Goal: Check status: Check status

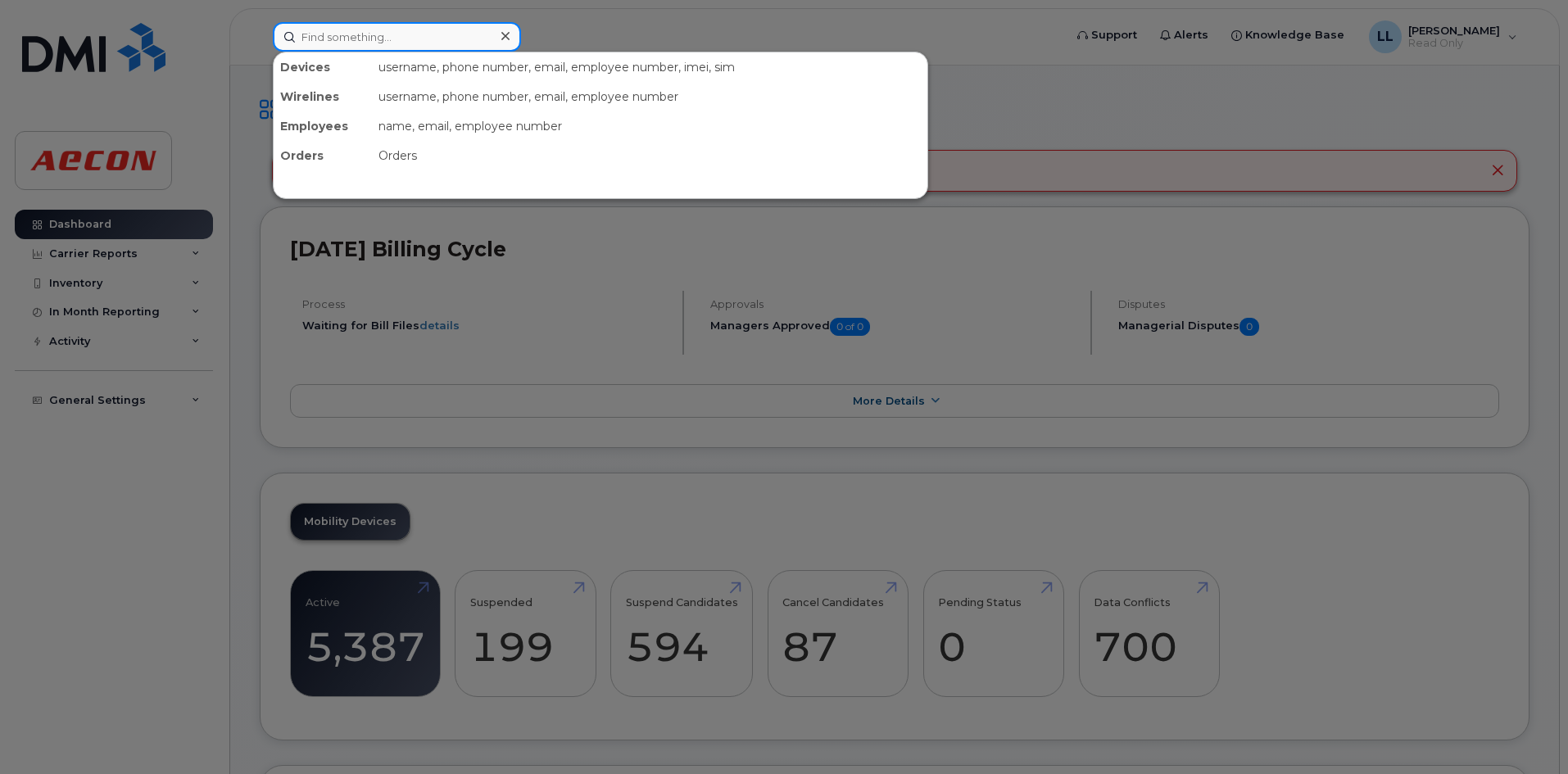
click at [387, 43] on input at bounding box center [397, 36] width 249 height 29
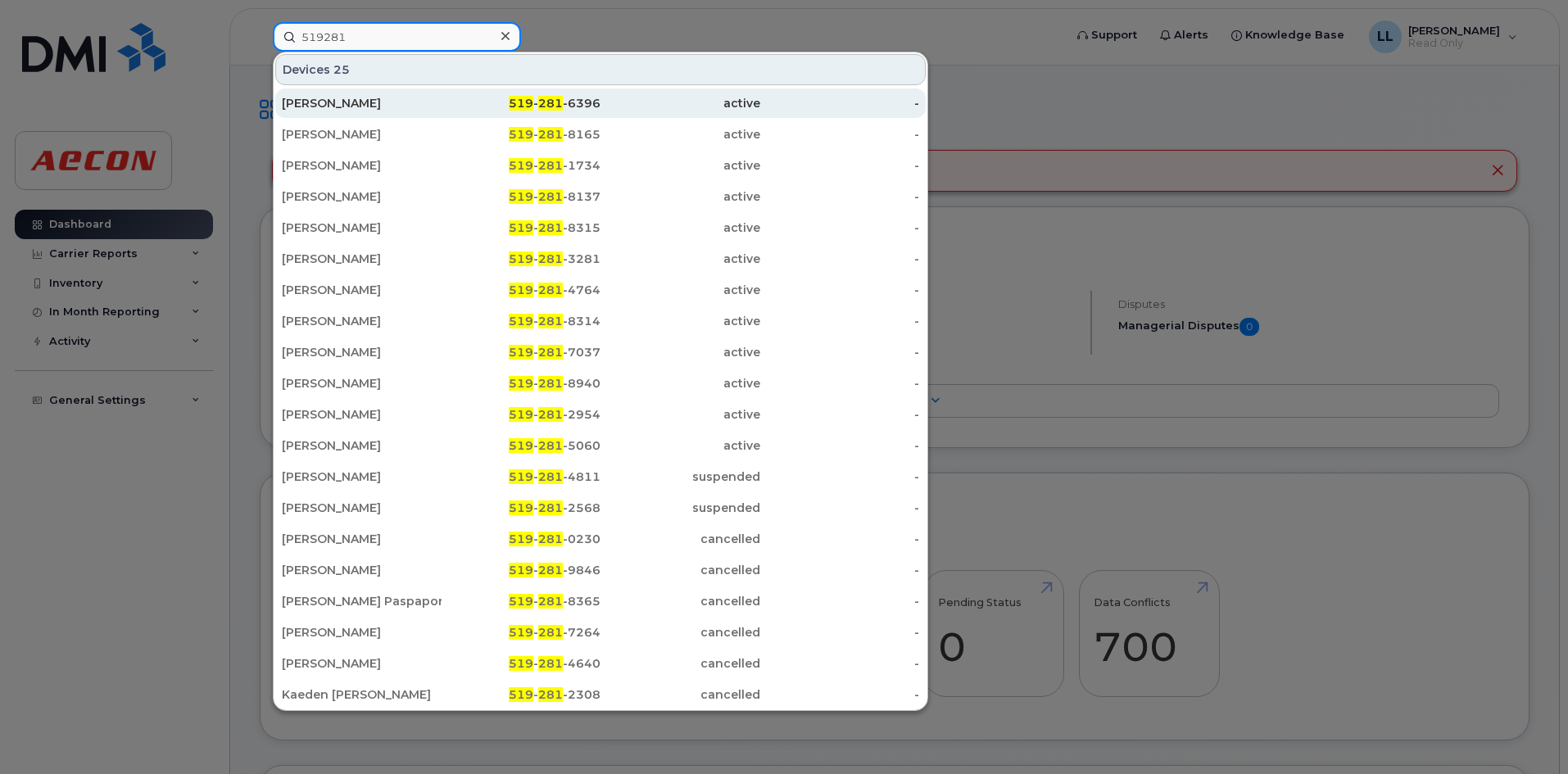
type input "519281"
click at [645, 100] on div "active" at bounding box center [681, 103] width 160 height 16
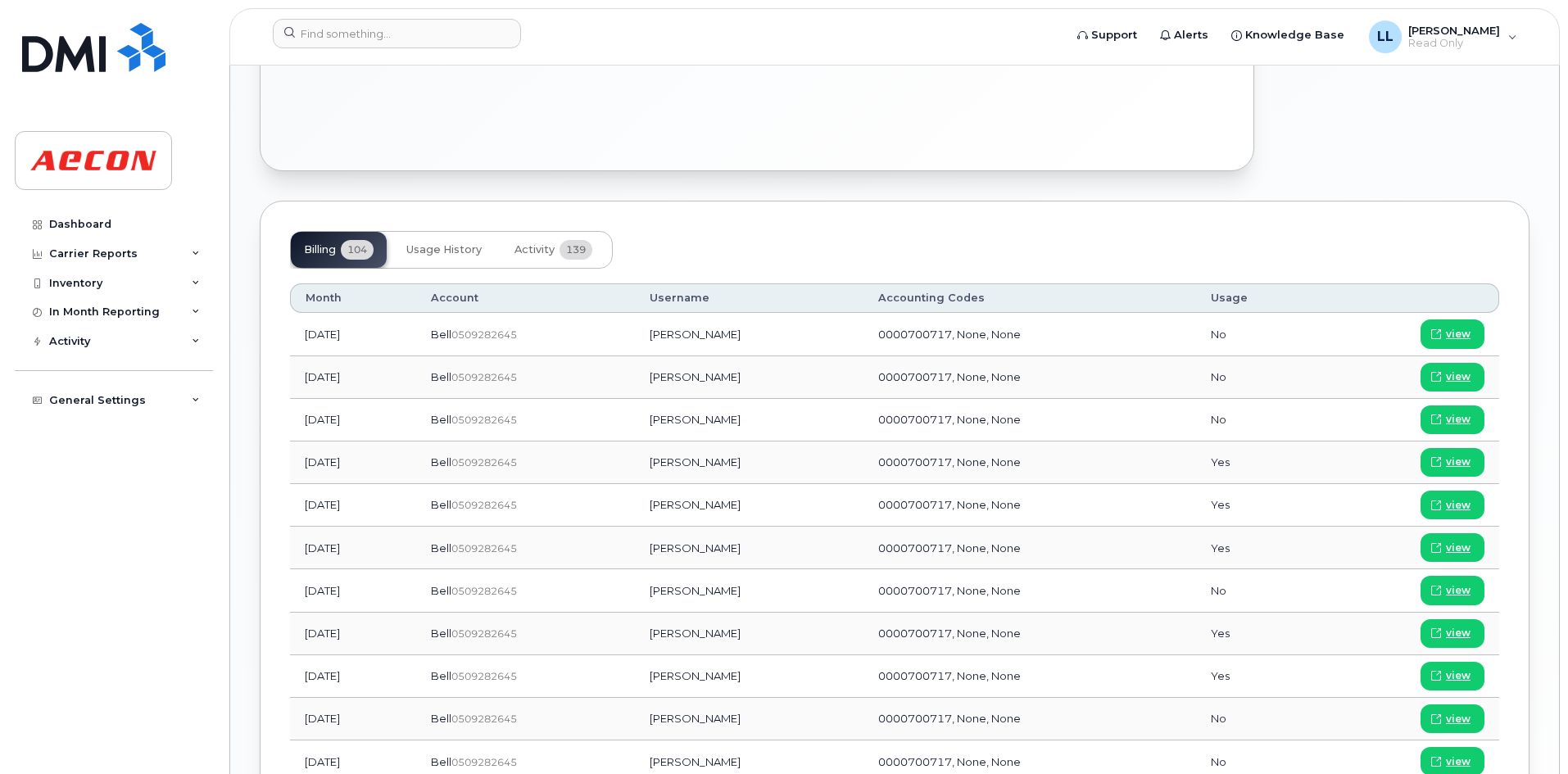
scroll to position [1087, 0]
click at [452, 251] on span "Usage History" at bounding box center [444, 249] width 75 height 13
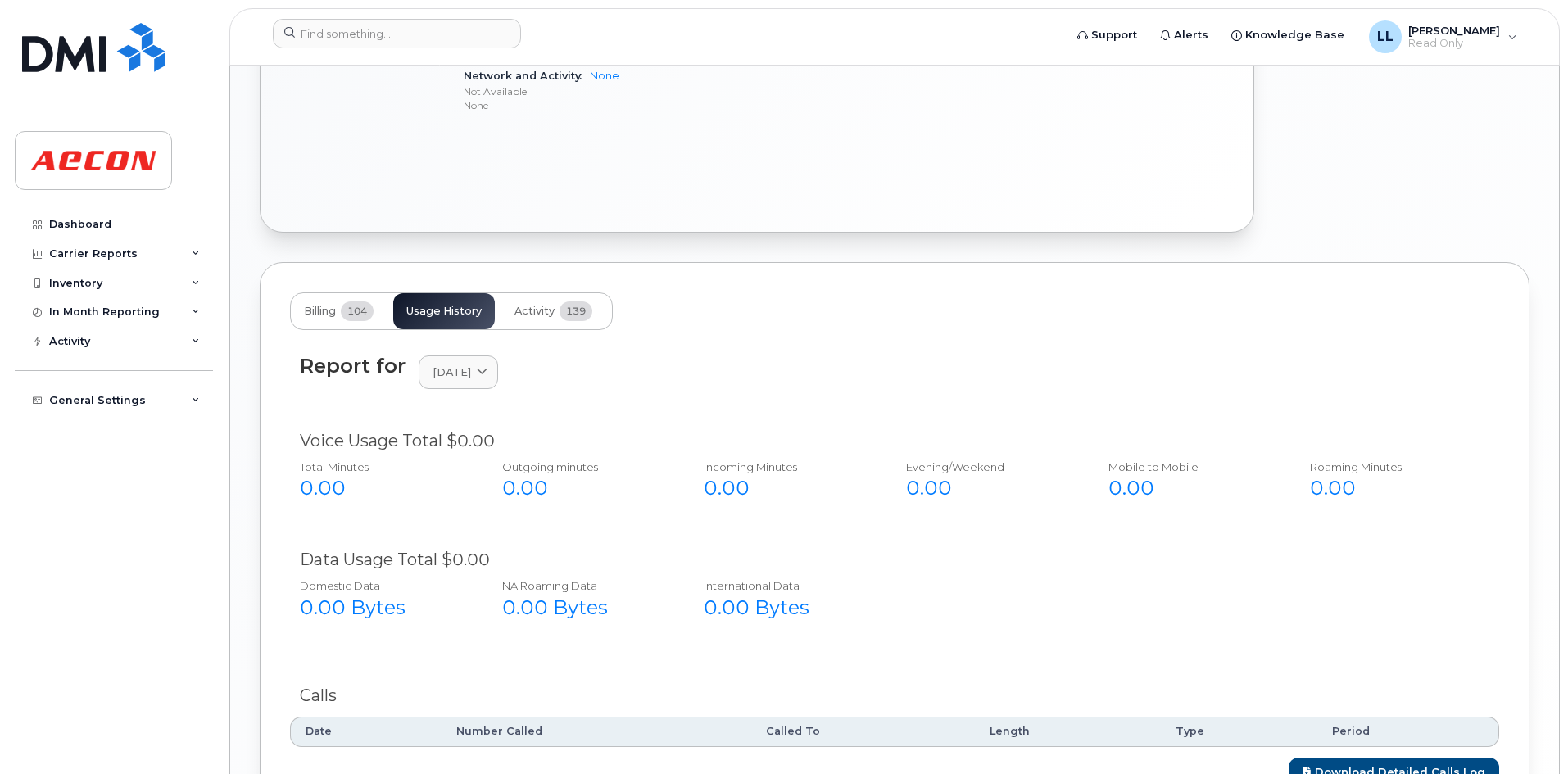
scroll to position [1024, 0]
click at [558, 311] on button "Activity 139" at bounding box center [553, 312] width 104 height 36
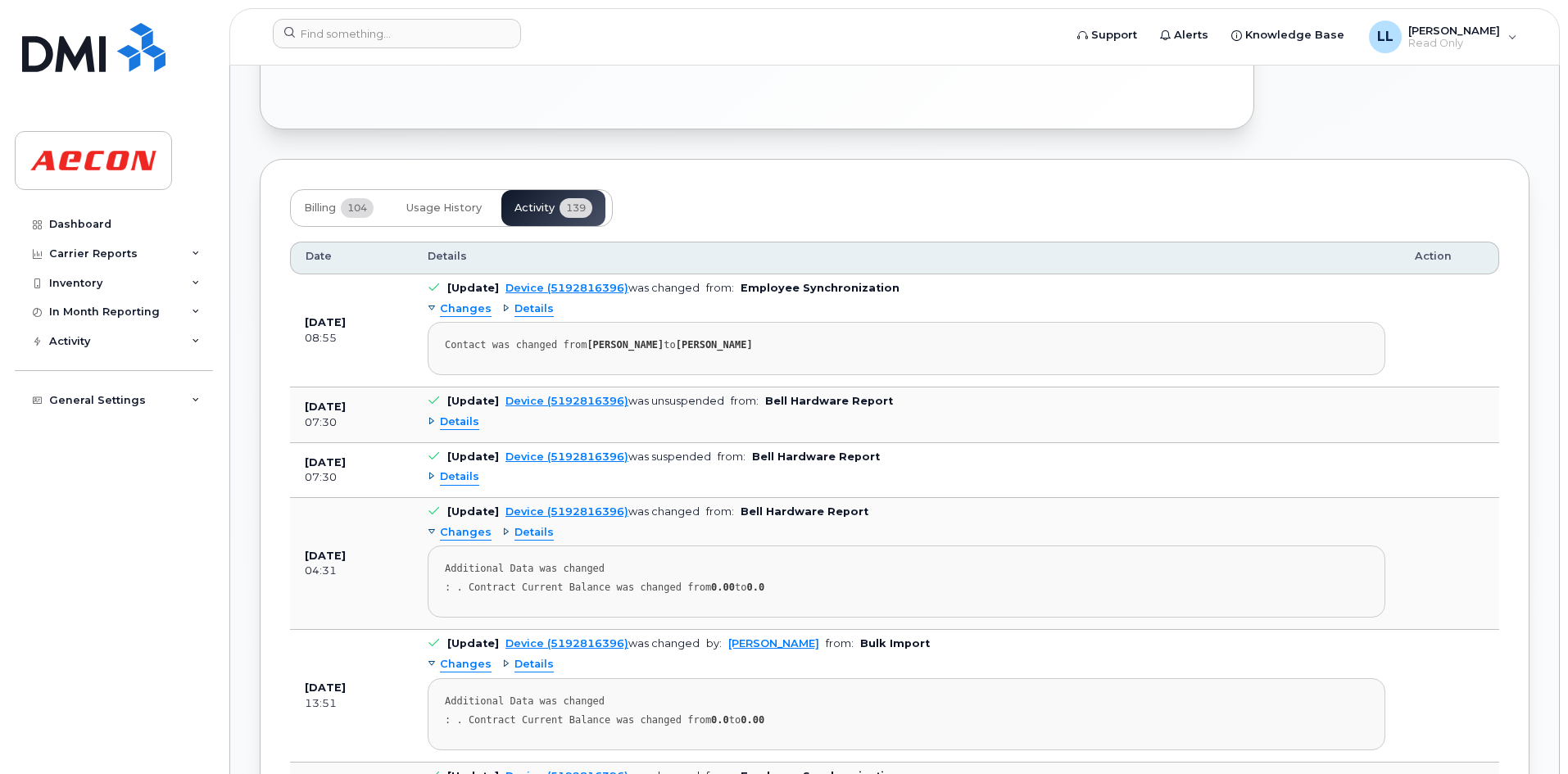
scroll to position [1128, 0]
click at [451, 202] on span "Usage History" at bounding box center [444, 207] width 75 height 13
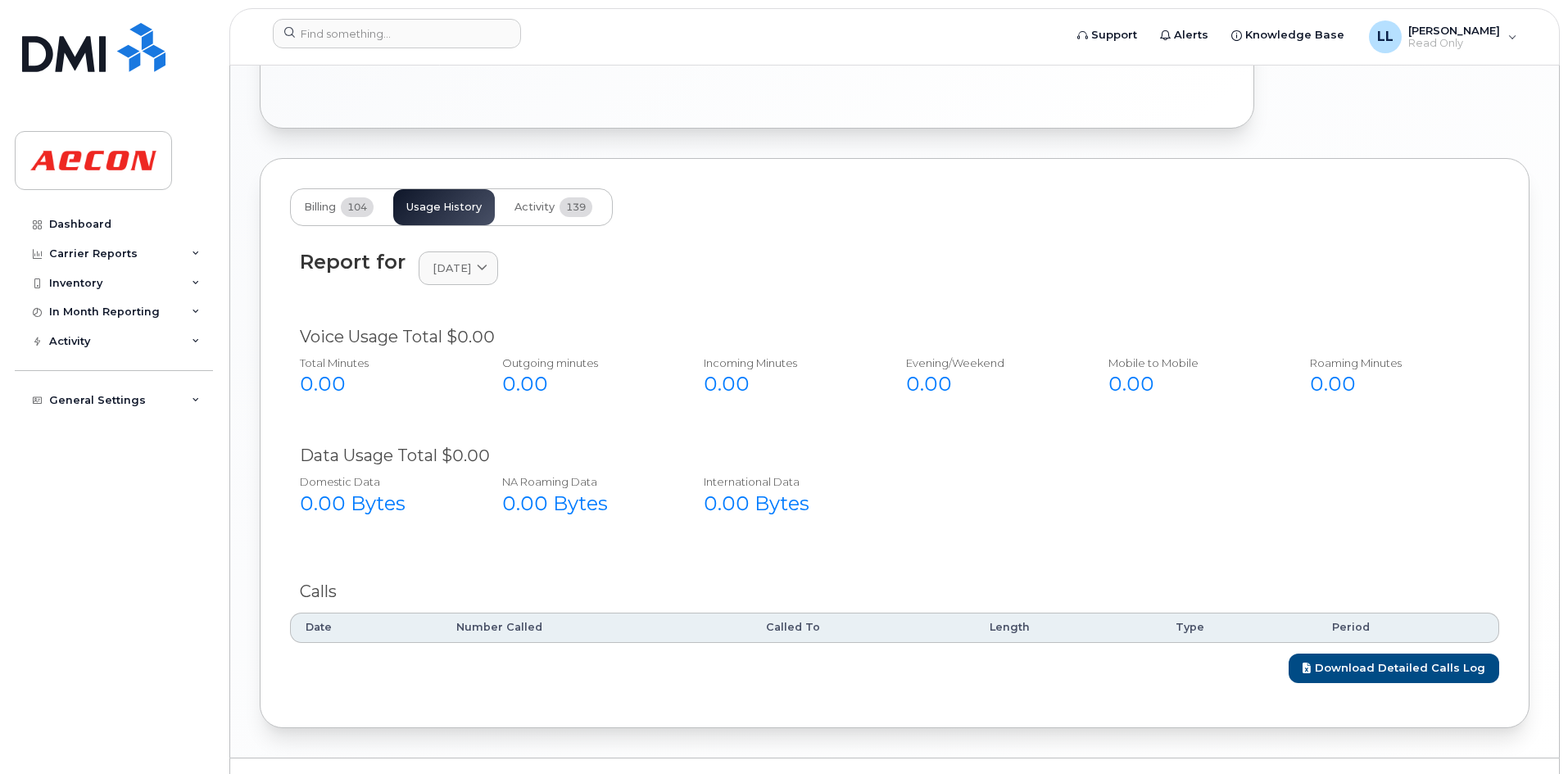
scroll to position [1164, 0]
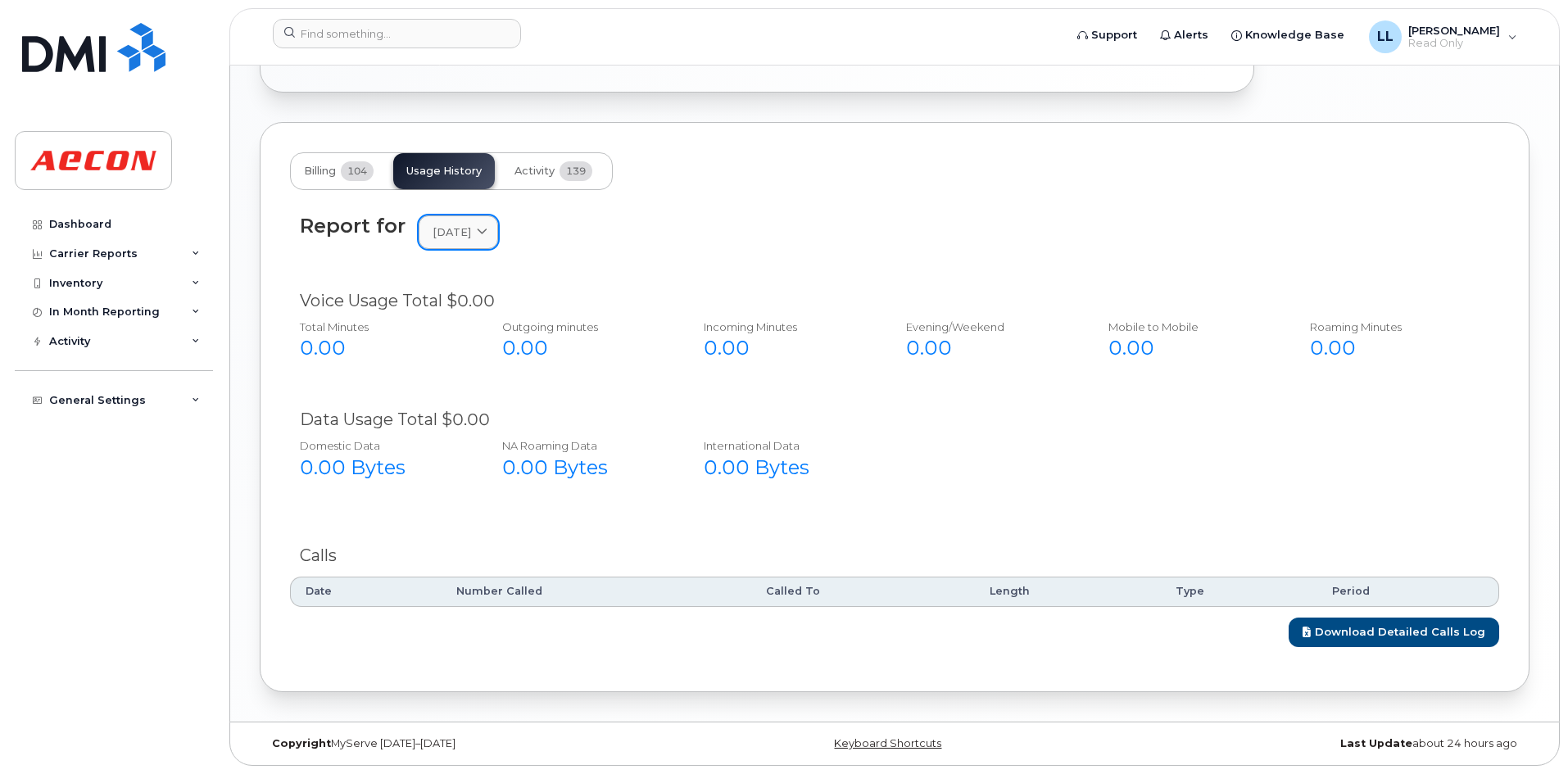
click at [469, 230] on span "[DATE]" at bounding box center [451, 232] width 39 height 16
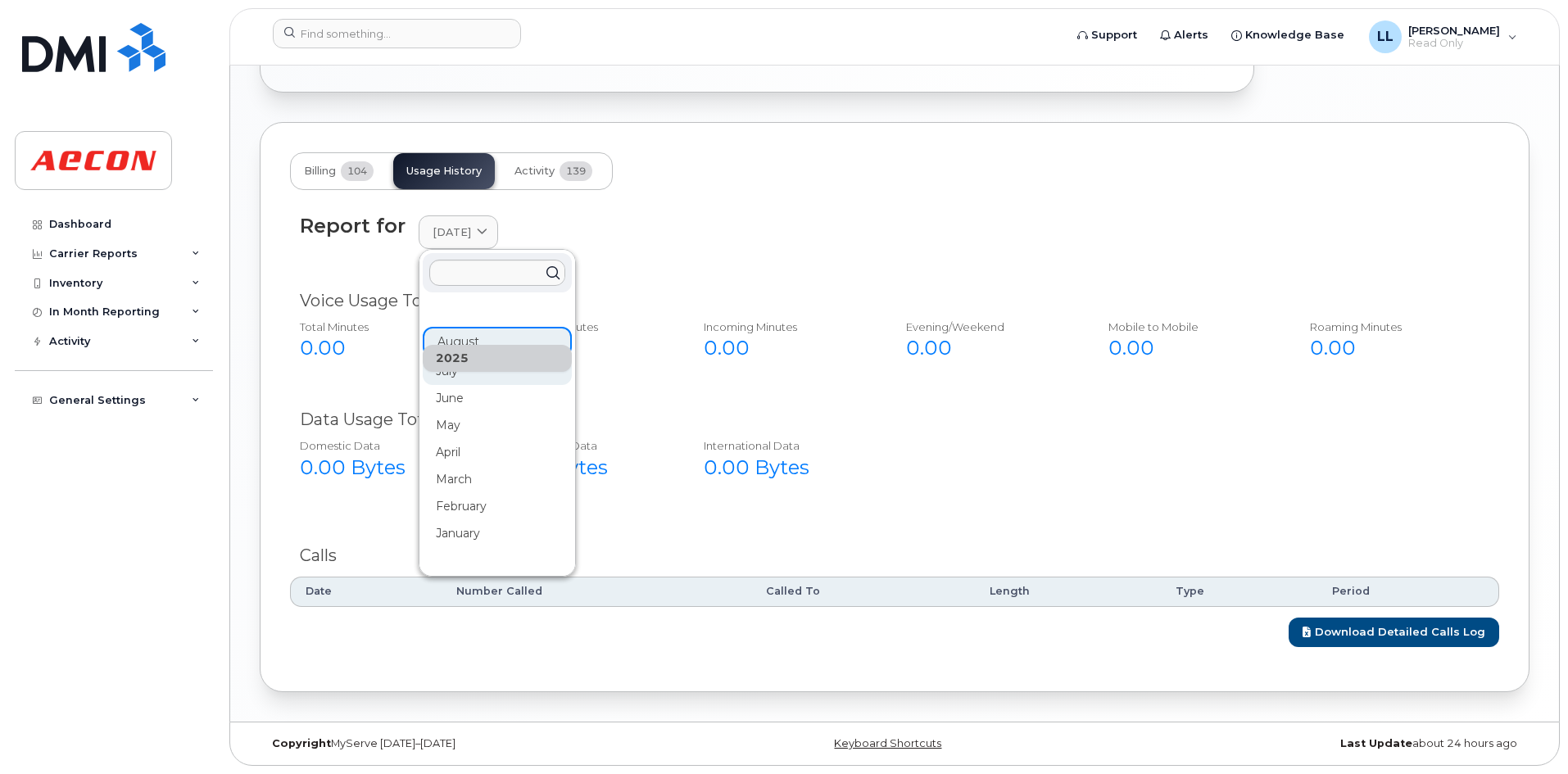
click at [450, 377] on div "July" at bounding box center [497, 371] width 149 height 27
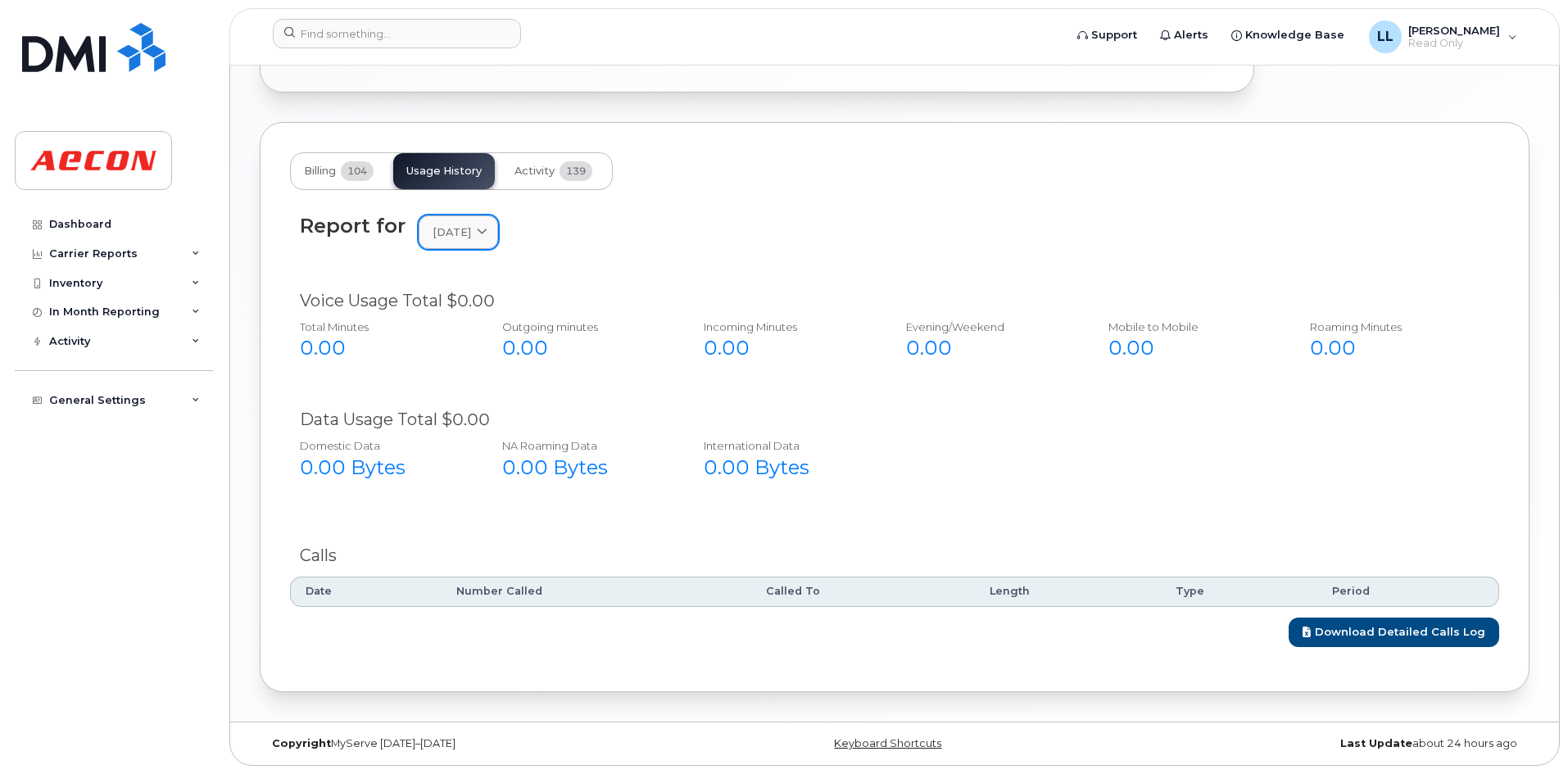
click at [446, 245] on link "July 2025" at bounding box center [459, 233] width 79 height 34
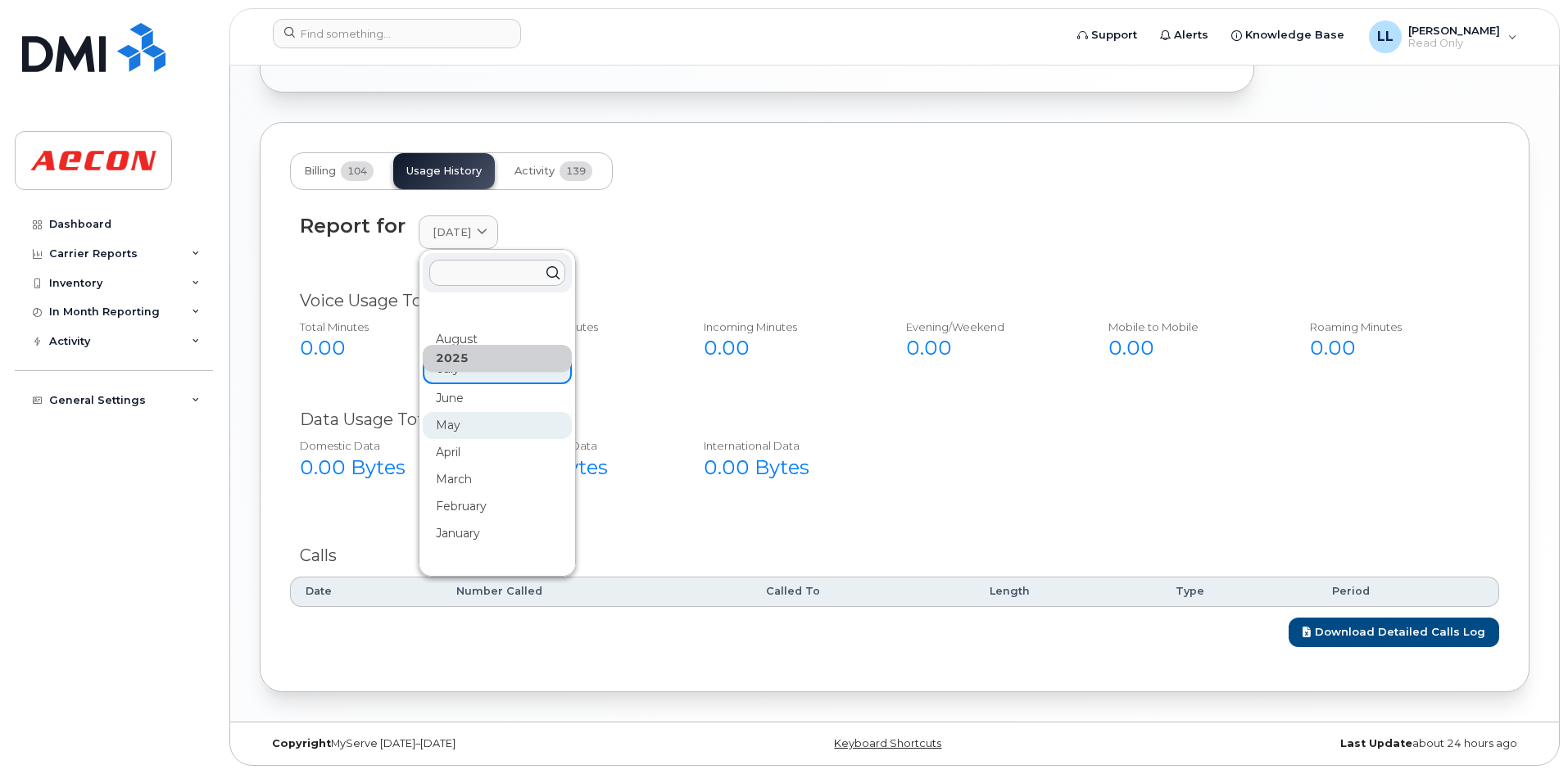
click at [461, 412] on div "May" at bounding box center [497, 426] width 149 height 27
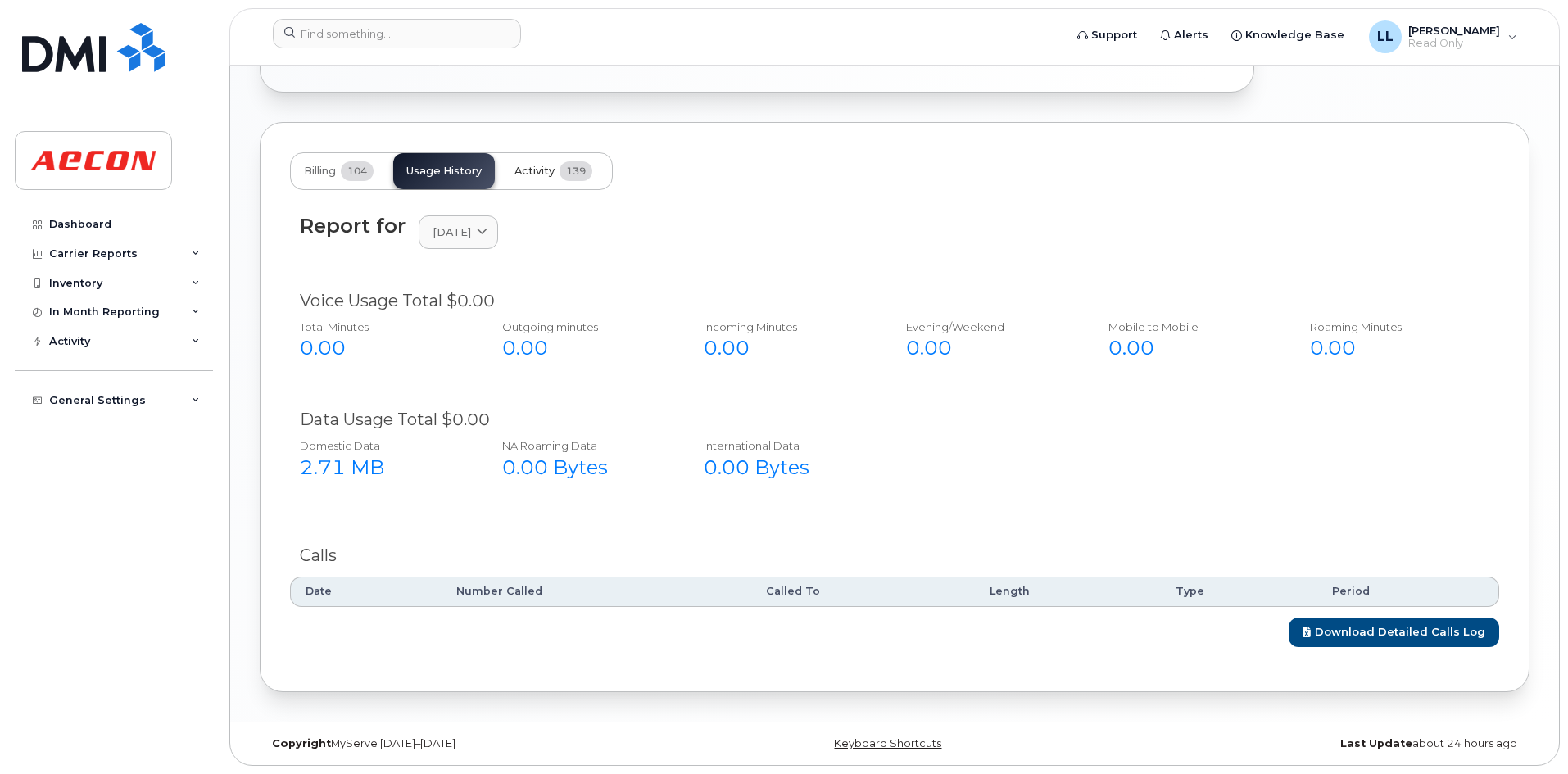
click at [549, 169] on span "Activity" at bounding box center [534, 171] width 40 height 13
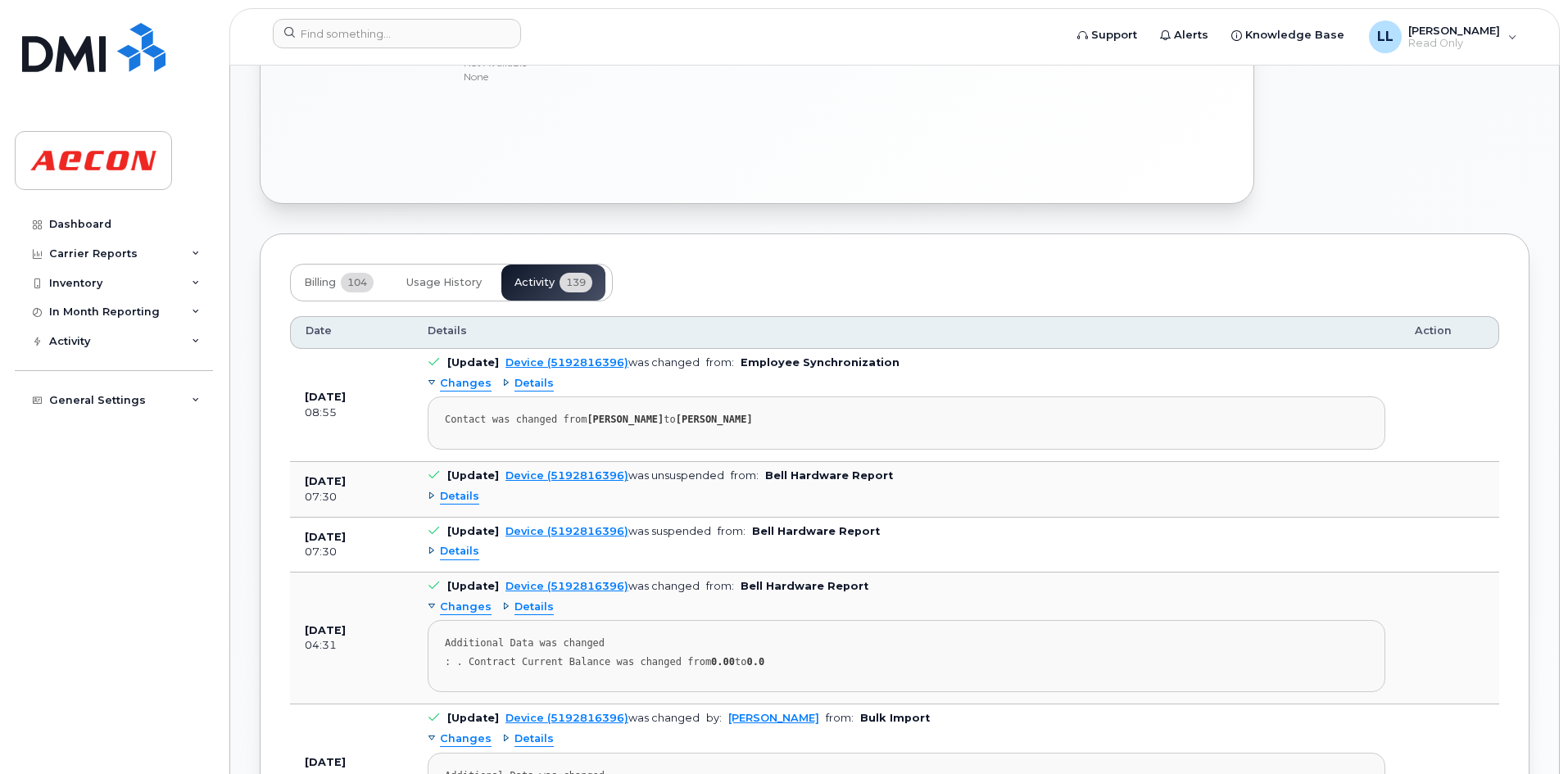
scroll to position [834, 0]
